Goal: Transaction & Acquisition: Book appointment/travel/reservation

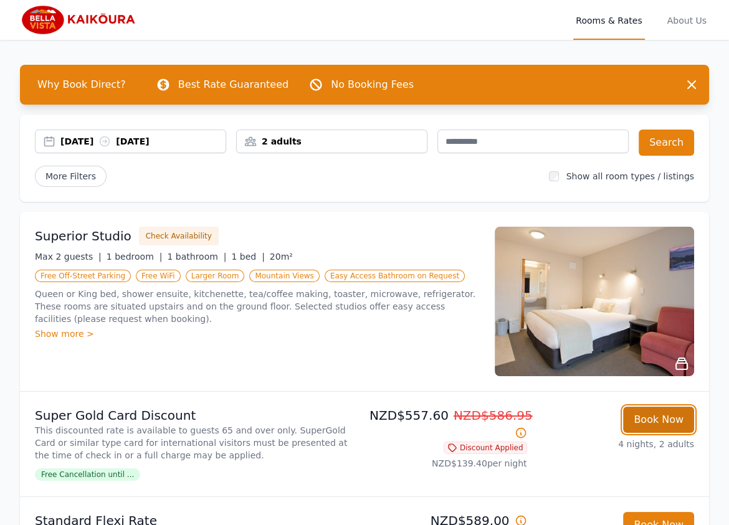
click at [650, 427] on button "Book Now" at bounding box center [658, 420] width 71 height 26
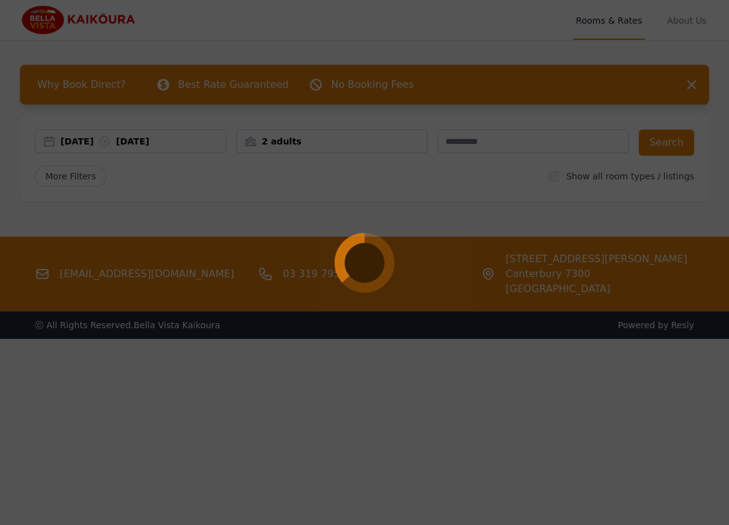
select select "**"
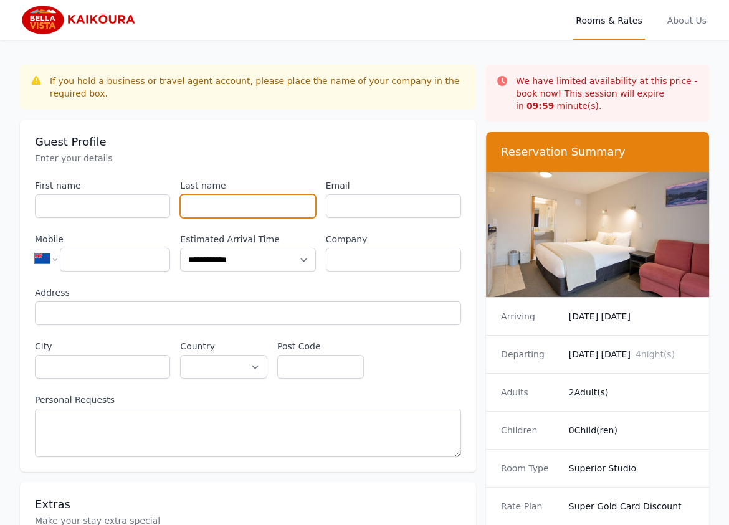
click at [254, 198] on input "Last name" at bounding box center [247, 206] width 135 height 24
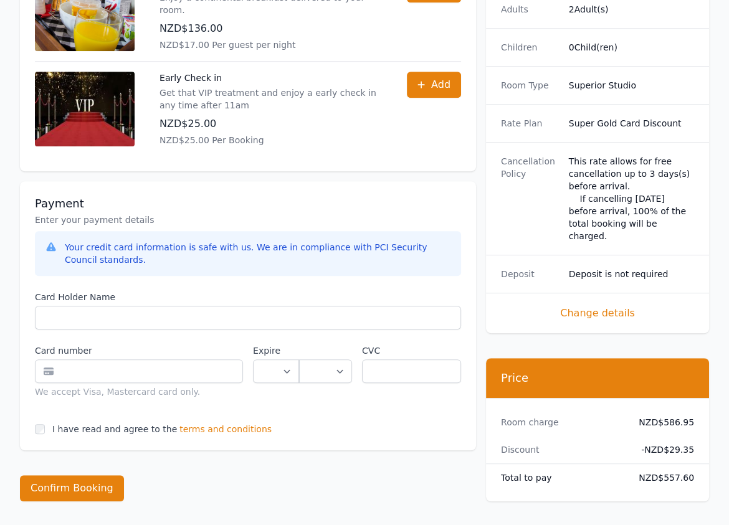
scroll to position [816, 0]
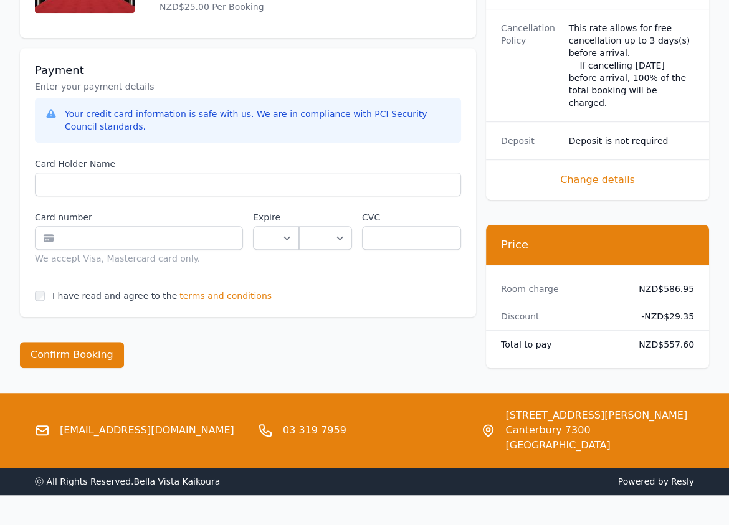
click at [189, 290] on span "terms and conditions" at bounding box center [225, 296] width 92 height 12
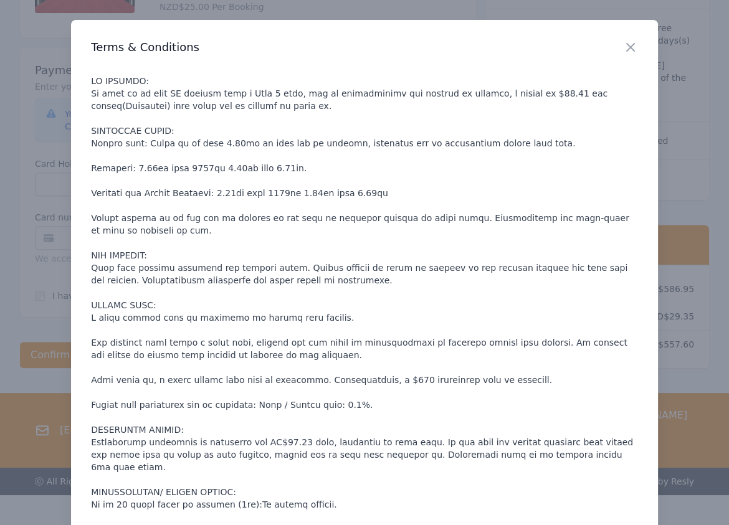
click at [236, 336] on p at bounding box center [364, 349] width 547 height 548
click at [642, 43] on div "Close" at bounding box center [640, 39] width 35 height 39
click at [623, 54] on icon "button" at bounding box center [630, 47] width 15 height 15
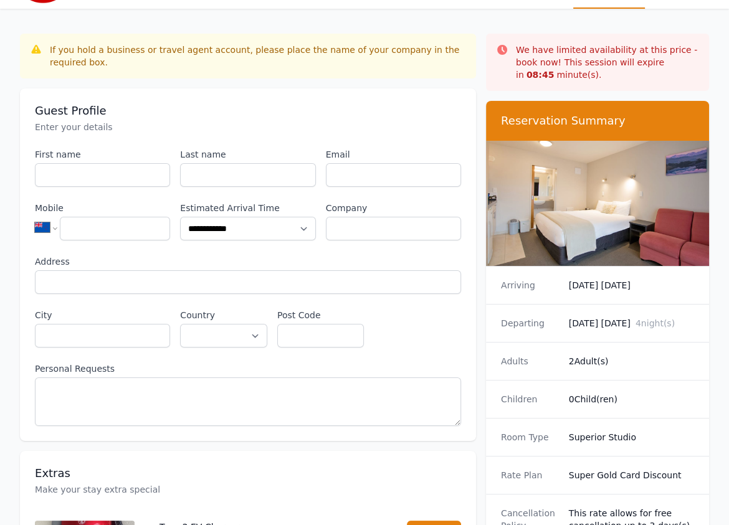
scroll to position [0, 0]
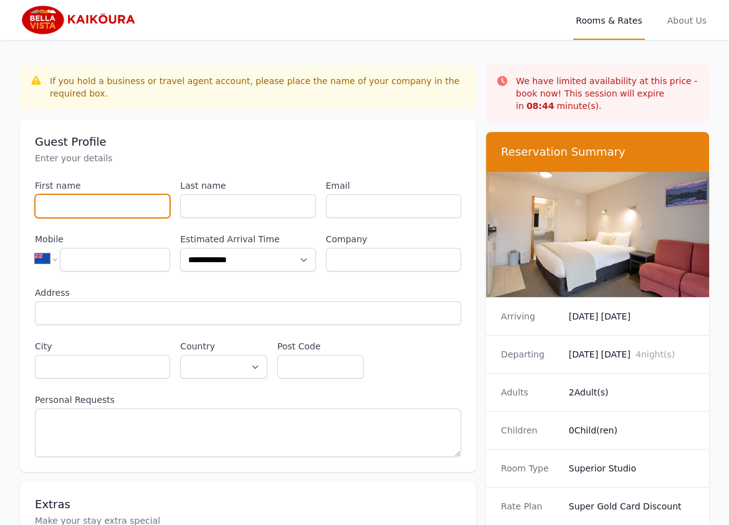
click at [83, 194] on input "First name" at bounding box center [102, 206] width 135 height 24
